Goal: Navigation & Orientation: Find specific page/section

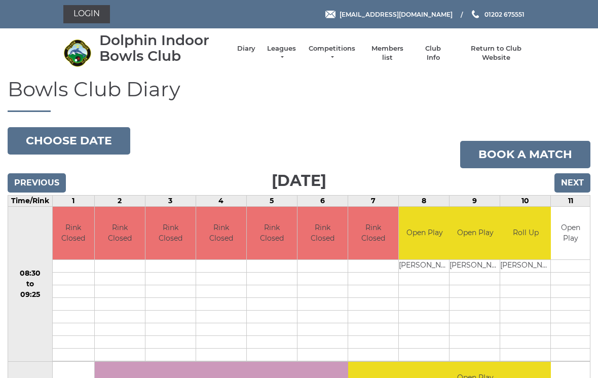
scroll to position [37, 0]
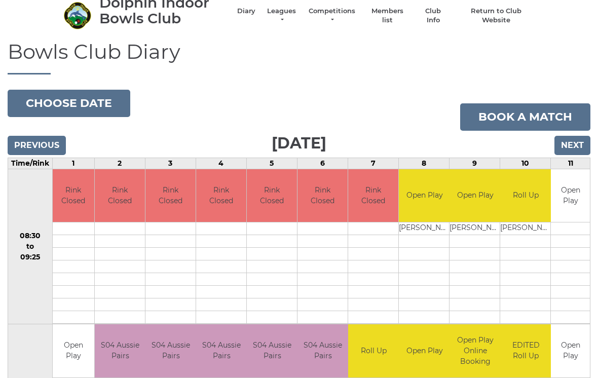
click at [291, 16] on link "Leagues" at bounding box center [281, 16] width 32 height 18
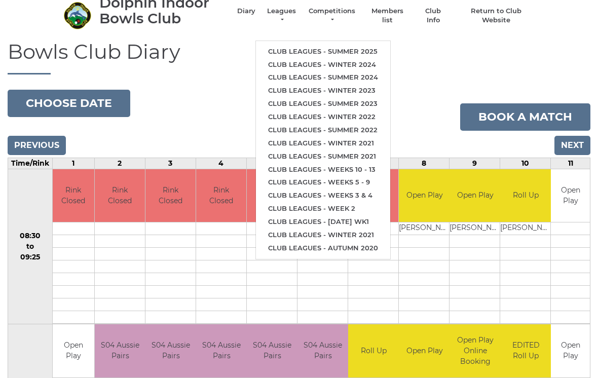
click at [349, 47] on link "Club leagues - Summer 2025" at bounding box center [323, 51] width 134 height 13
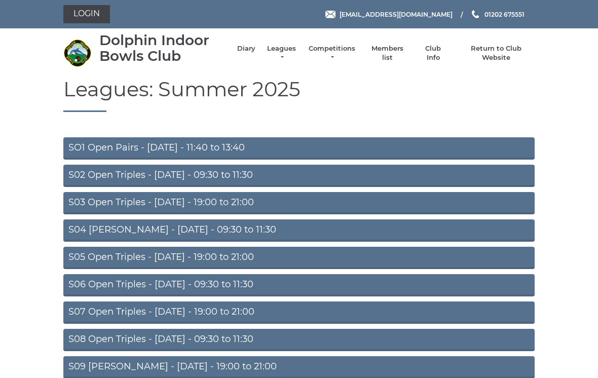
click at [234, 260] on link "S05 Open Triples - Wednesday - 19:00 to 21:00" at bounding box center [298, 258] width 471 height 22
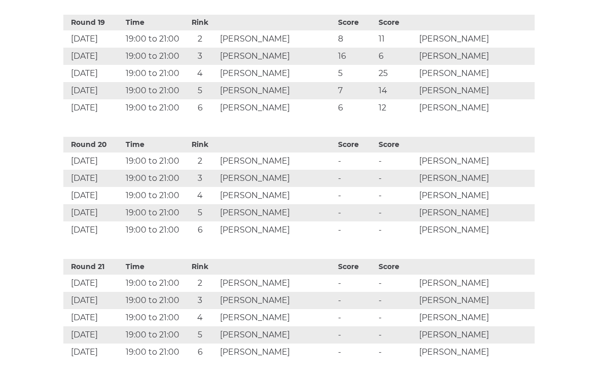
scroll to position [2712, 0]
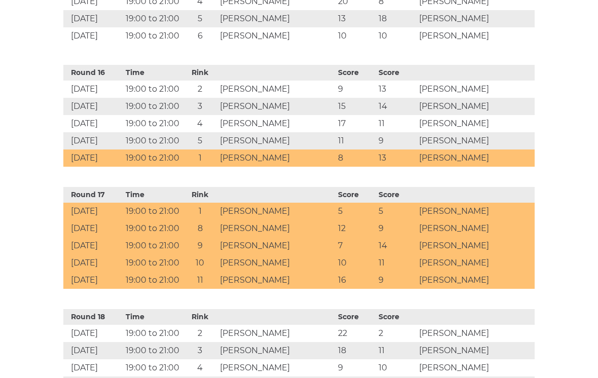
scroll to position [2276, 0]
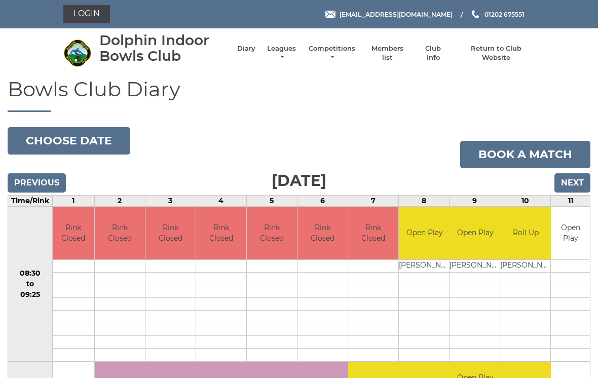
scroll to position [37, 0]
